Goal: Task Accomplishment & Management: Manage account settings

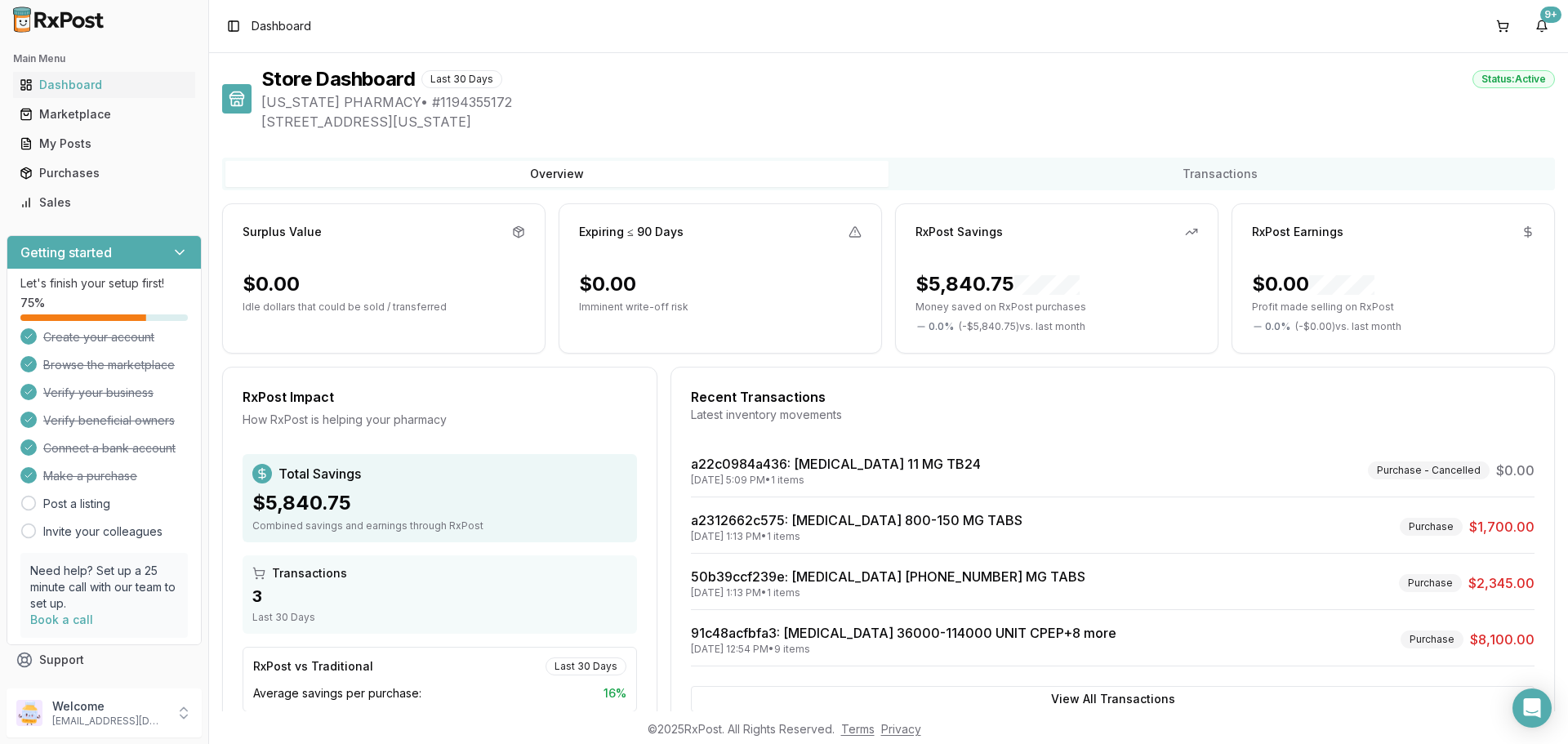
click at [79, 26] on img at bounding box center [58, 19] width 105 height 26
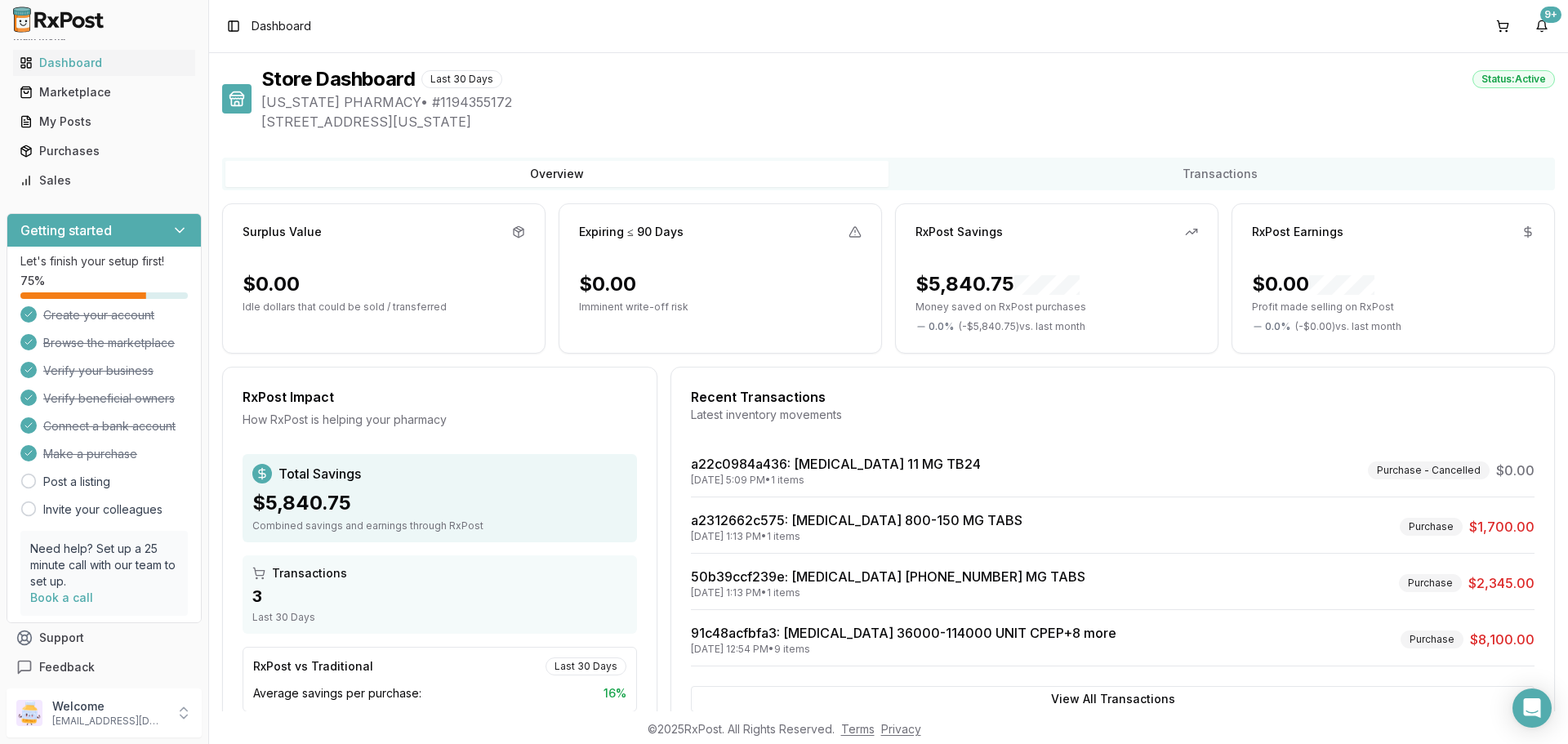
scroll to position [28, 0]
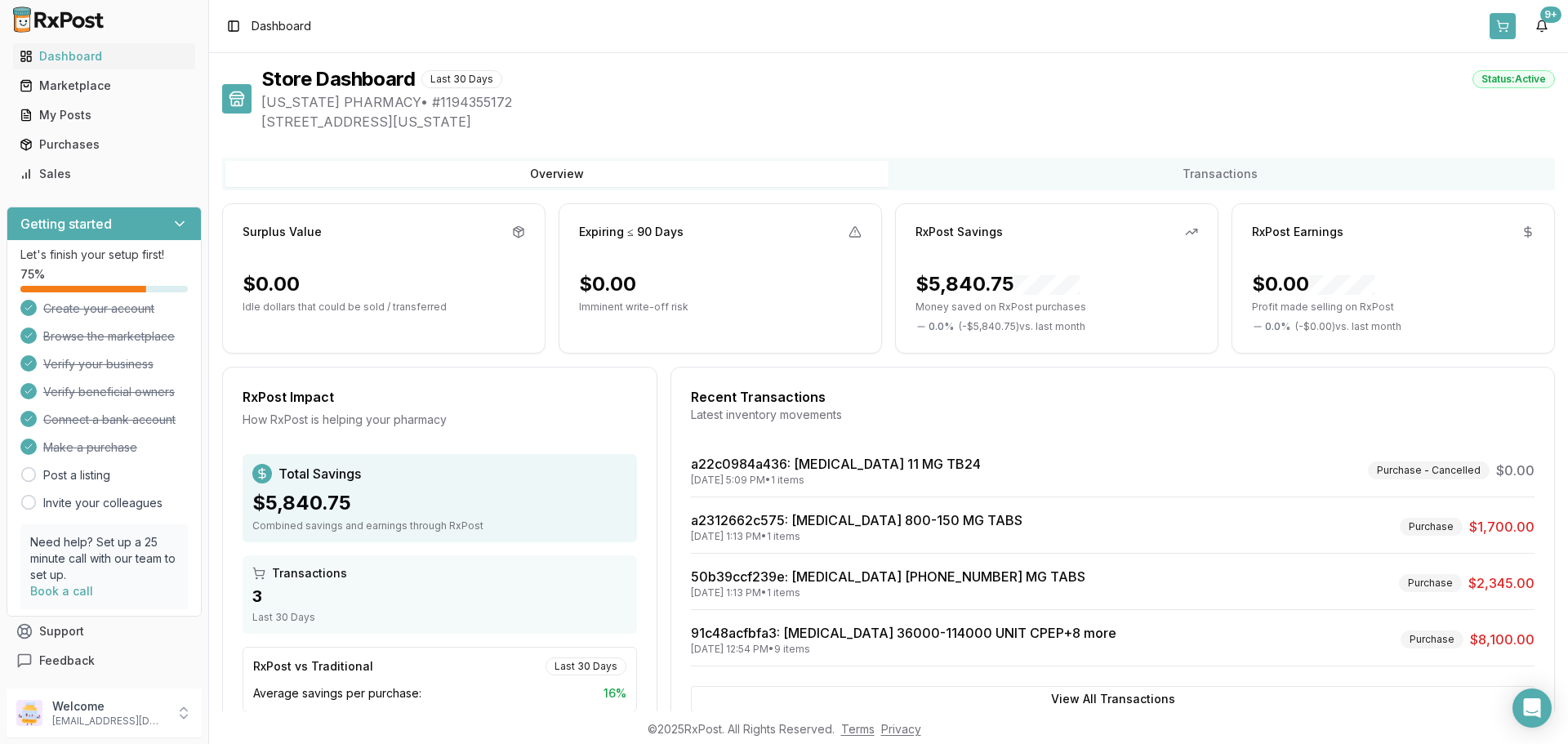
click at [1510, 27] on button at bounding box center [1502, 25] width 26 height 26
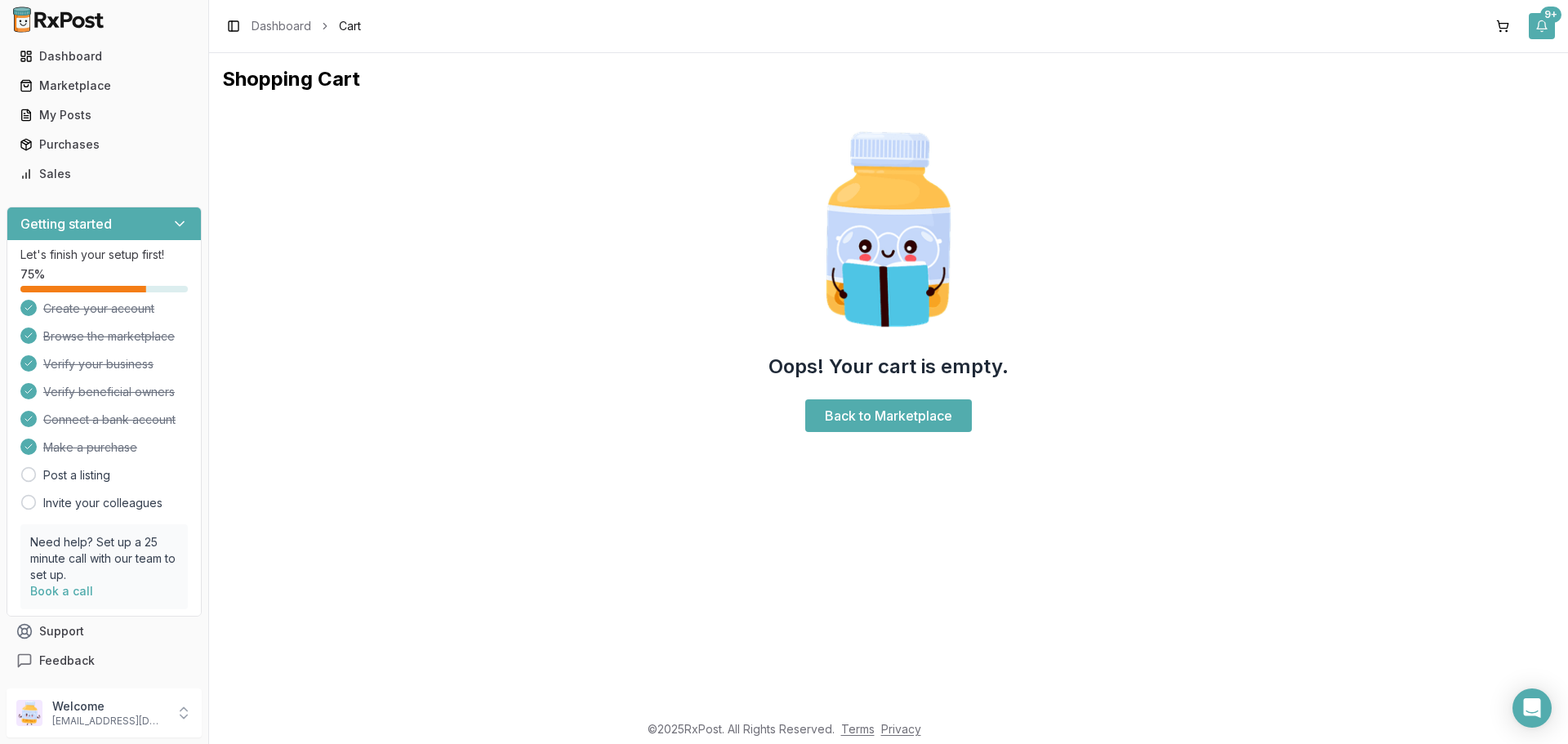
click at [1543, 33] on button "9+" at bounding box center [1542, 25] width 26 height 26
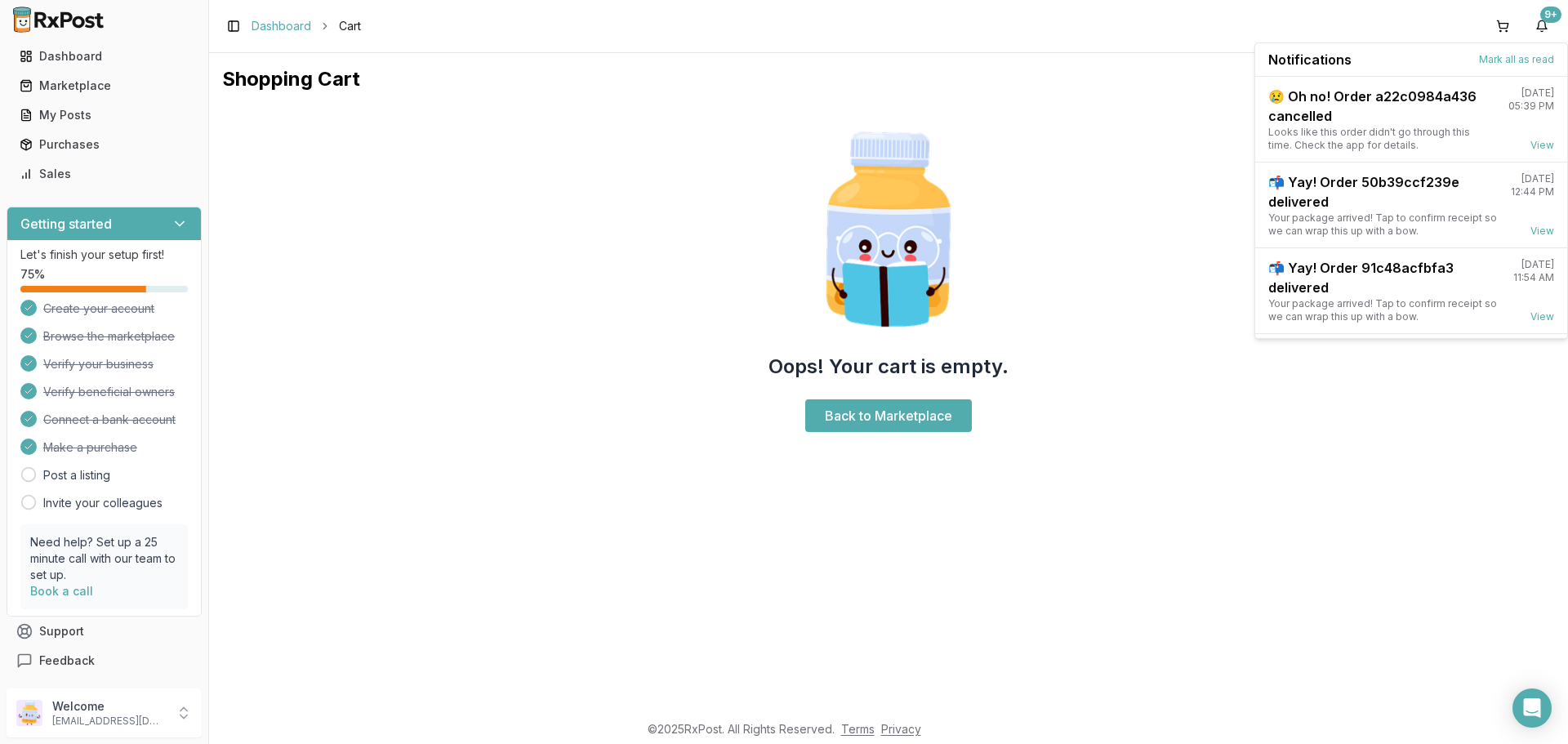
click at [281, 29] on link "Dashboard" at bounding box center [281, 26] width 59 height 16
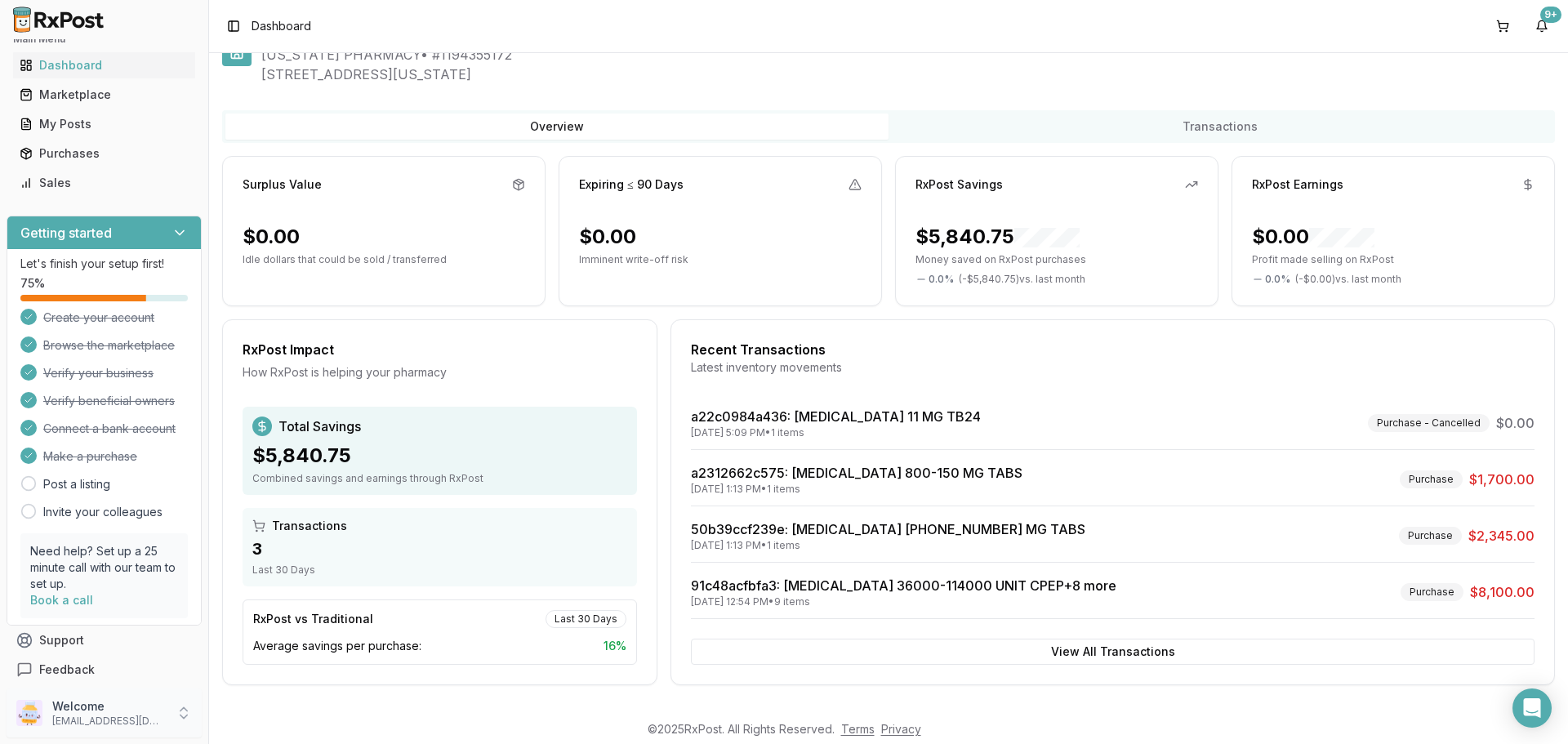
scroll to position [28, 0]
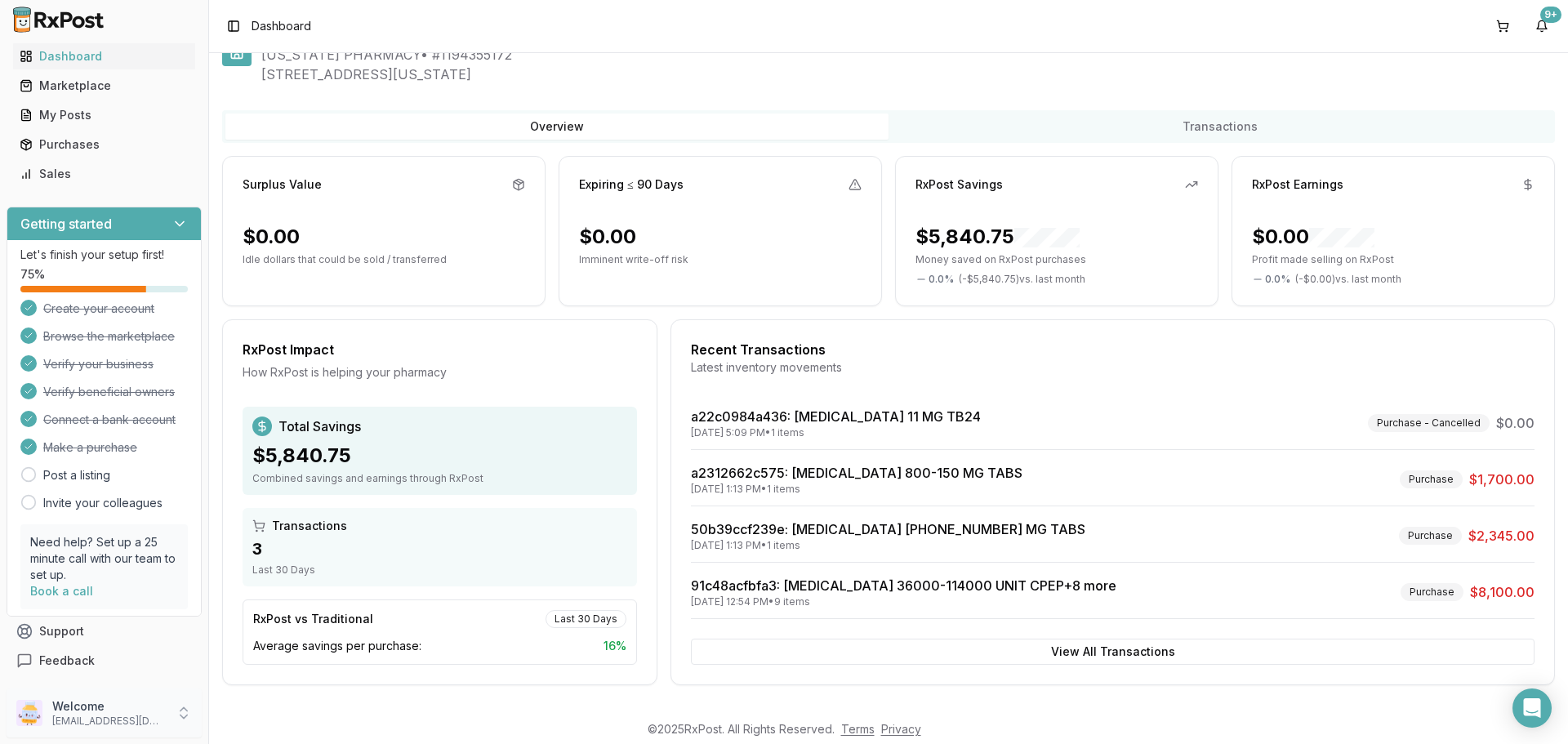
click at [139, 728] on div "Welcome wyomingpharmacy@gmail.com" at bounding box center [104, 713] width 195 height 49
click at [247, 716] on span "Sign Out" at bounding box center [296, 717] width 155 height 16
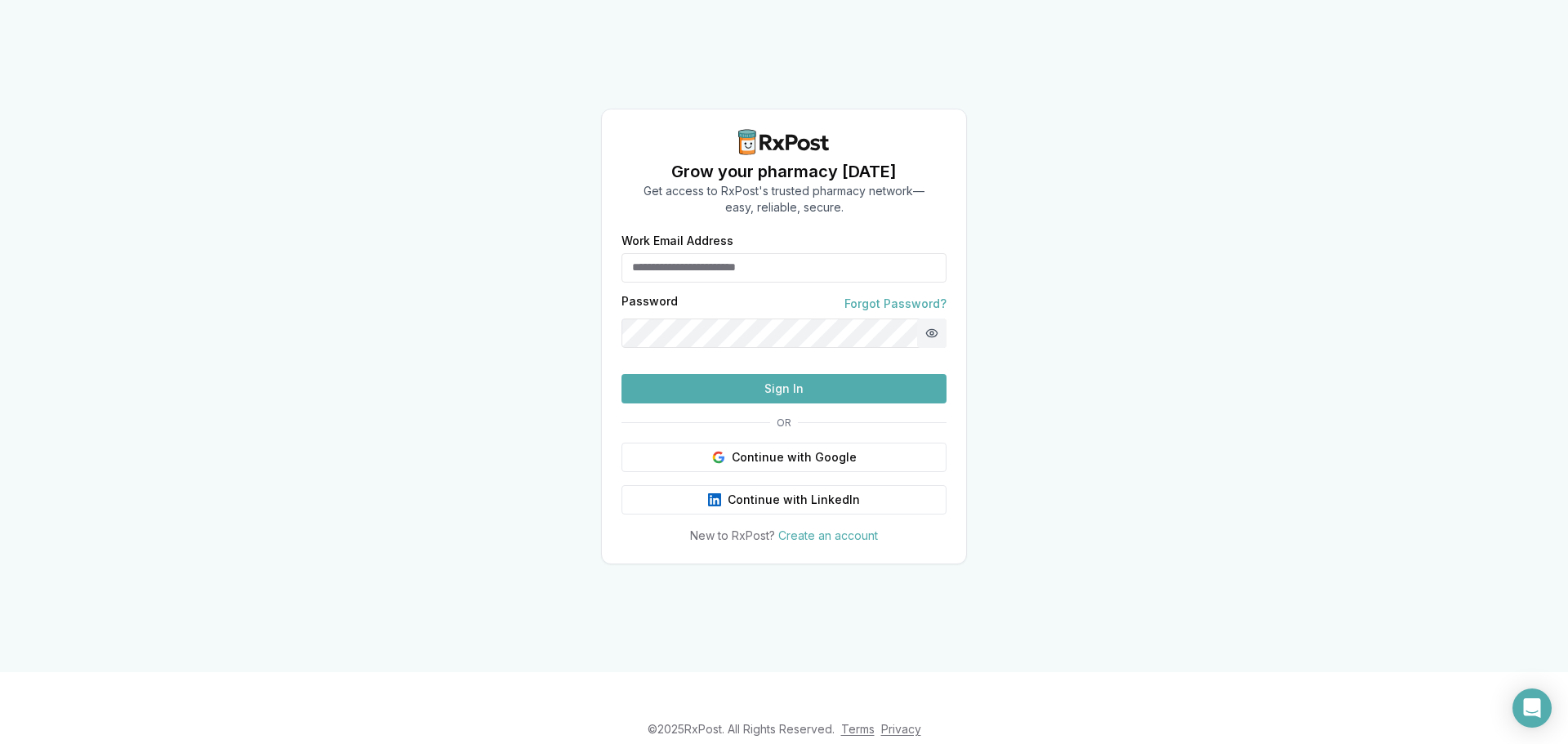
type input "**********"
click at [935, 319] on button "Show password" at bounding box center [932, 333] width 29 height 29
